Goal: Task Accomplishment & Management: Manage account settings

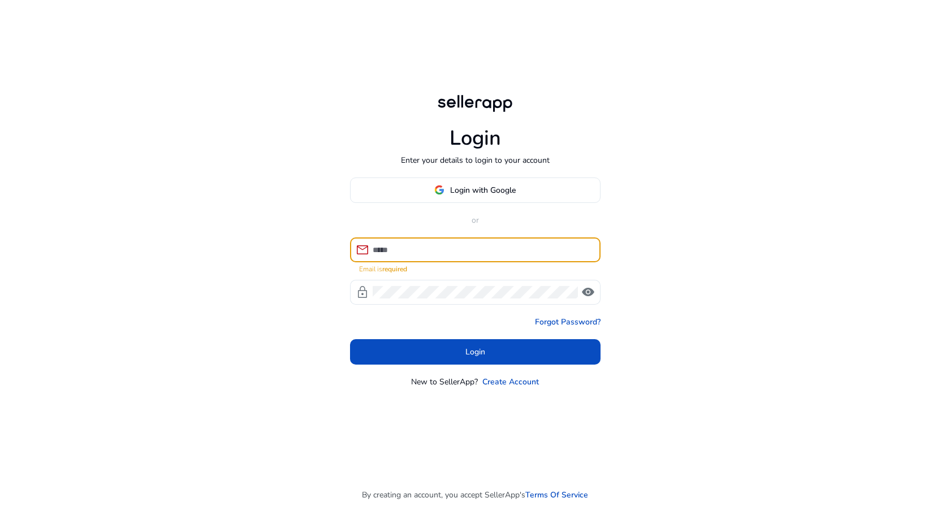
click at [513, 251] on input at bounding box center [482, 250] width 219 height 12
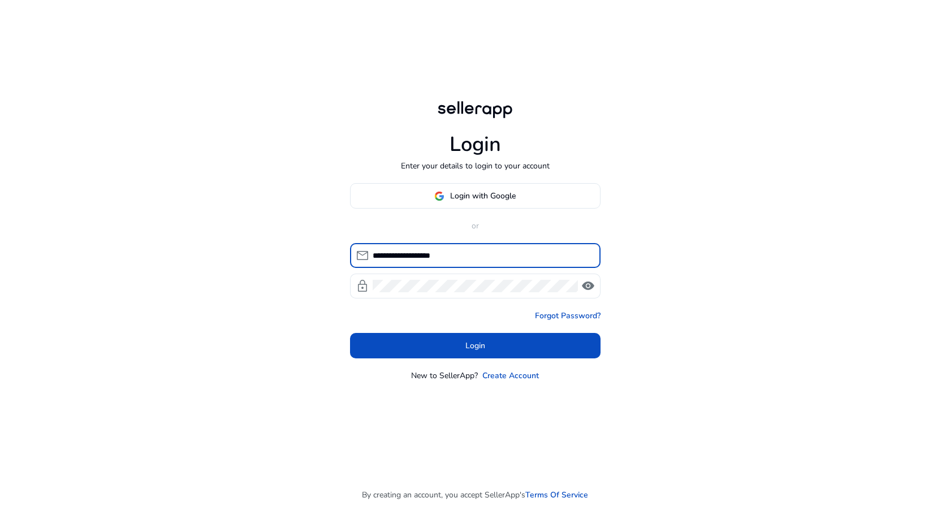
type input "**********"
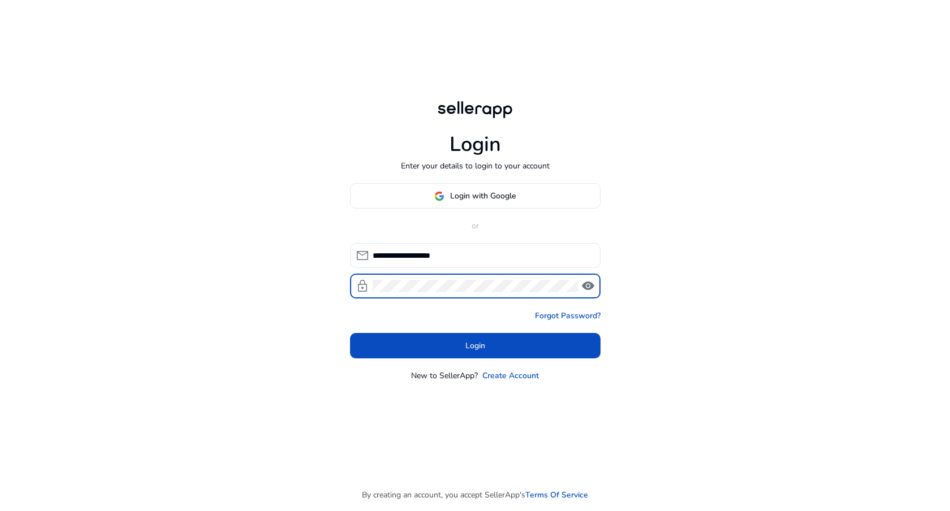
click button "Login" at bounding box center [475, 345] width 251 height 25
